Goal: Transaction & Acquisition: Obtain resource

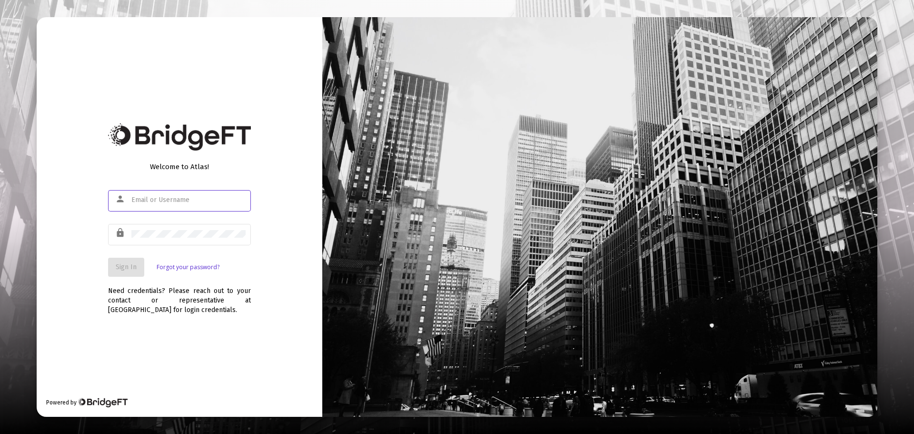
type input "[EMAIL_ADDRESS][DOMAIN_NAME]"
click at [127, 270] on button "Sign In" at bounding box center [126, 266] width 36 height 19
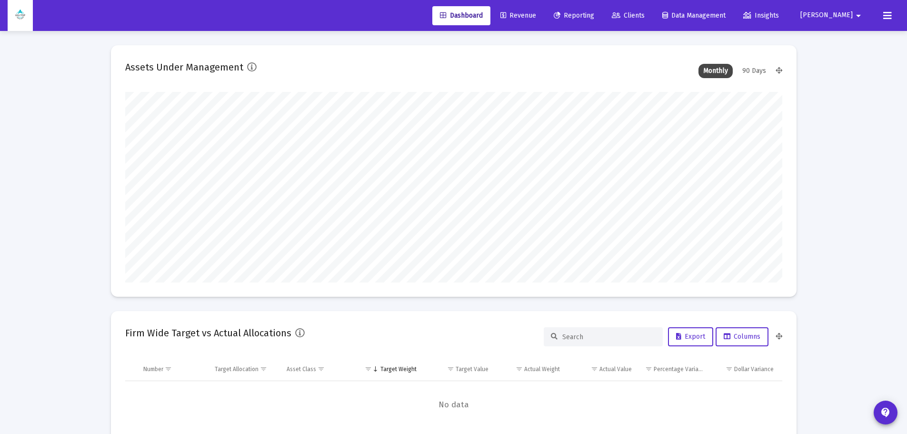
type input "[DATE]"
type input "[EMAIL_ADDRESS][DOMAIN_NAME]"
click at [644, 16] on span "Clients" at bounding box center [628, 15] width 33 height 8
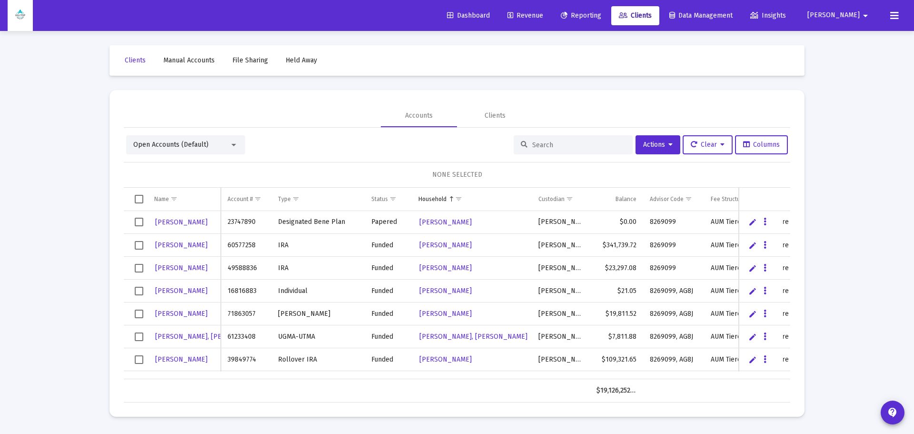
click at [601, 14] on span "Reporting" at bounding box center [581, 15] width 40 height 8
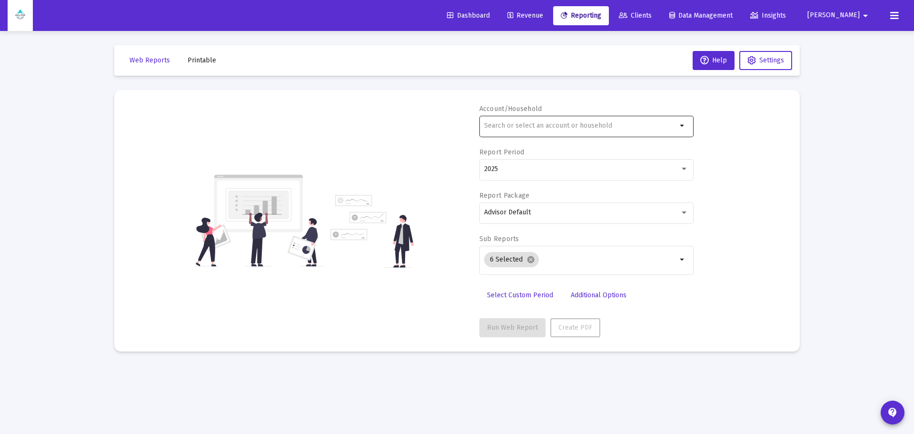
click at [557, 120] on div at bounding box center [580, 125] width 193 height 23
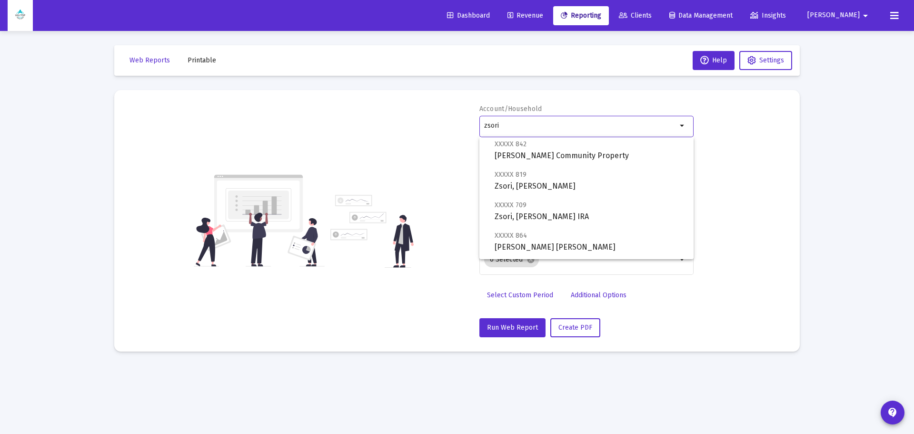
scroll to position [129, 0]
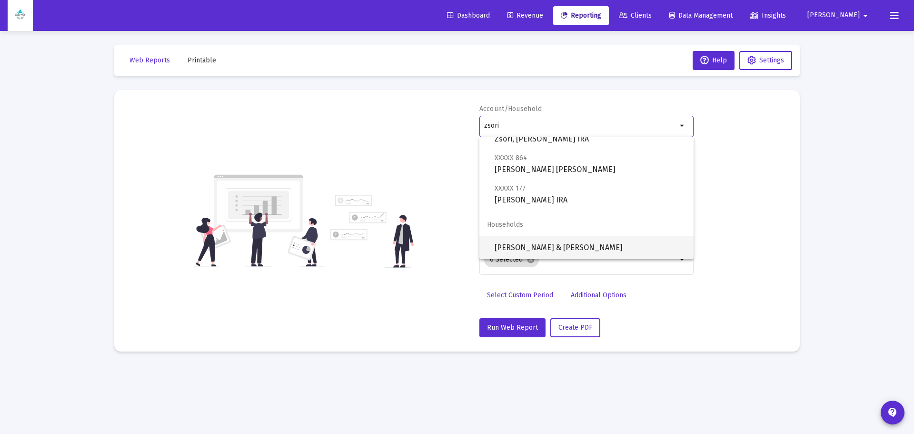
click at [568, 248] on span "[PERSON_NAME] & [PERSON_NAME]" at bounding box center [589, 247] width 191 height 23
type input "[PERSON_NAME] & [PERSON_NAME]"
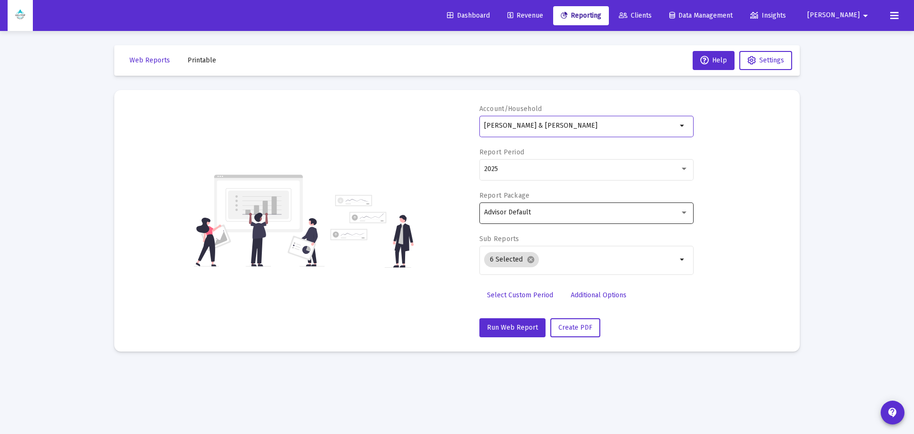
click at [544, 215] on div "Advisor Default" at bounding box center [582, 212] width 196 height 8
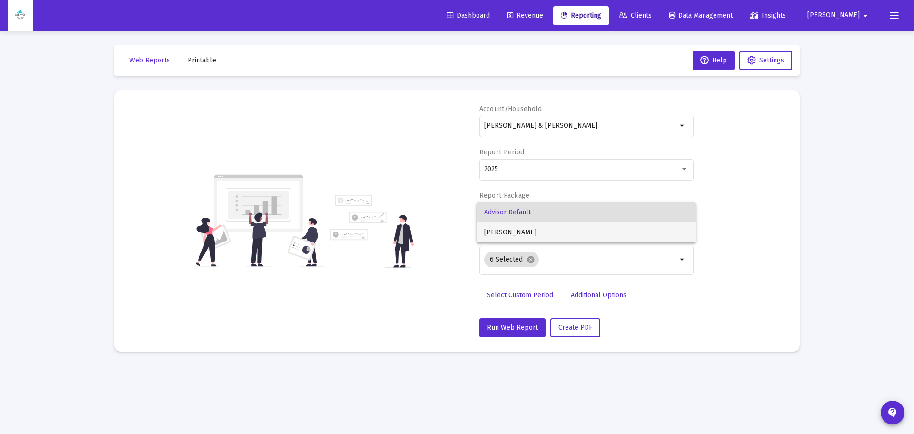
click at [539, 233] on span "[PERSON_NAME]" at bounding box center [586, 232] width 204 height 20
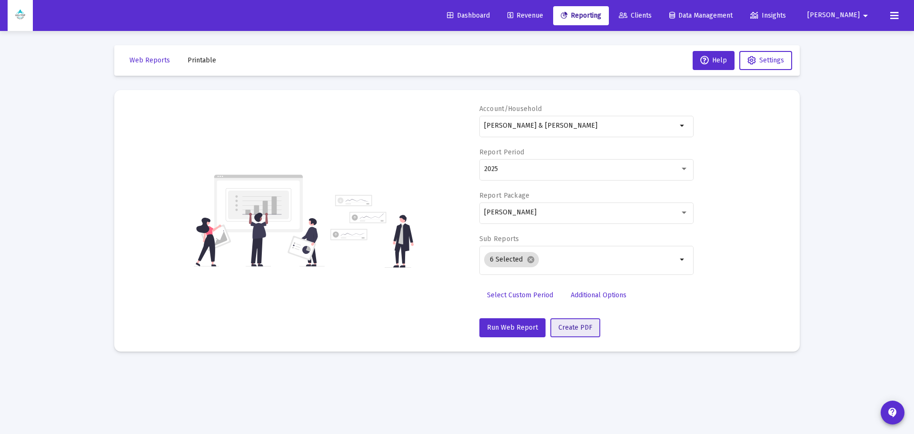
click at [570, 329] on span "Create PDF" at bounding box center [575, 327] width 34 height 8
